Goal: Find specific page/section: Find specific page/section

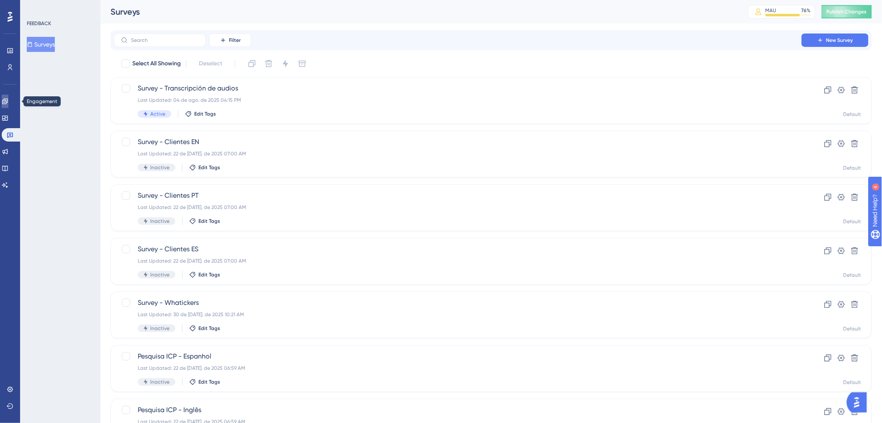
click at [8, 103] on link at bounding box center [5, 101] width 7 height 13
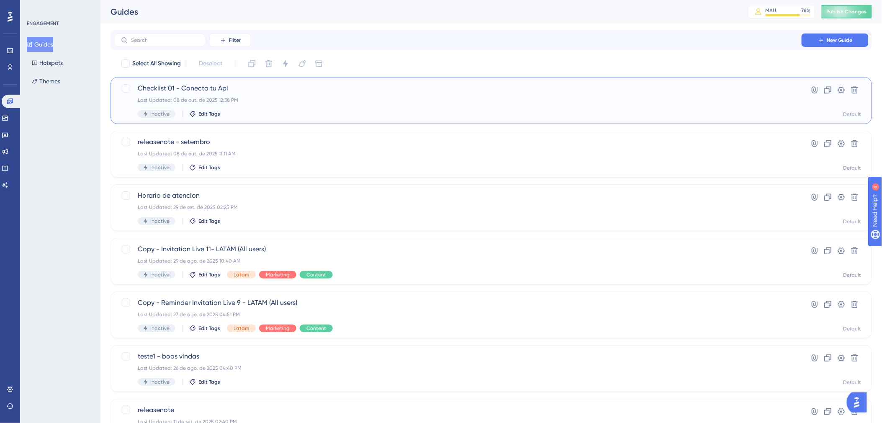
click at [320, 106] on div "Checklist 01 - Conecta tu Api Last Updated: 08 de out. de 2025 12:38 PM Inactiv…" at bounding box center [458, 100] width 640 height 34
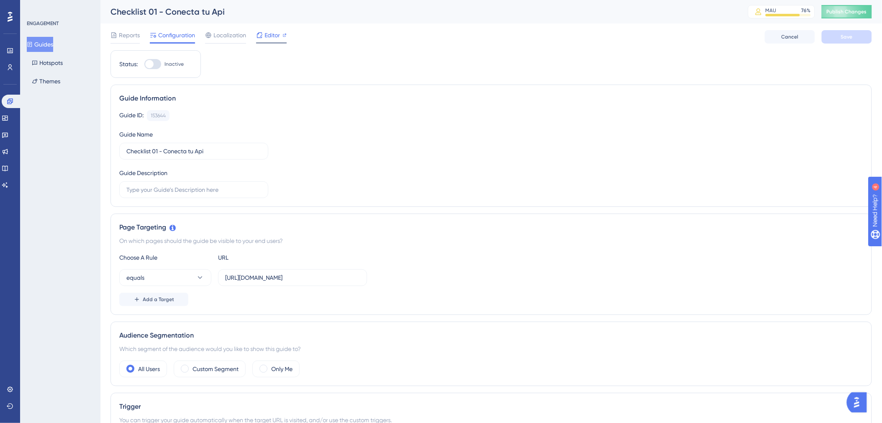
click at [266, 34] on span "Editor" at bounding box center [272, 35] width 15 height 10
